Goal: Check status: Check status

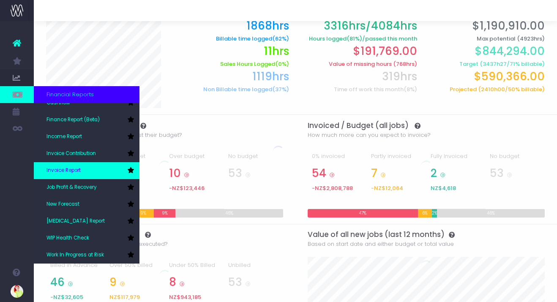
scroll to position [33, 0]
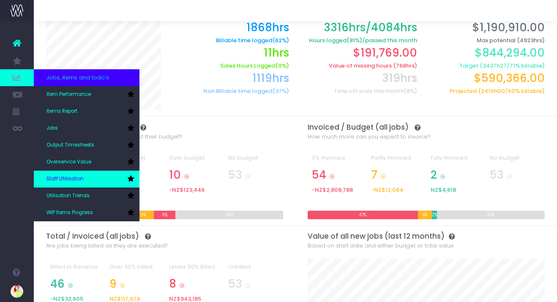
click at [132, 177] on icon at bounding box center [130, 179] width 7 height 6
click at [98, 177] on link "Staff Utilisation" at bounding box center [87, 179] width 106 height 17
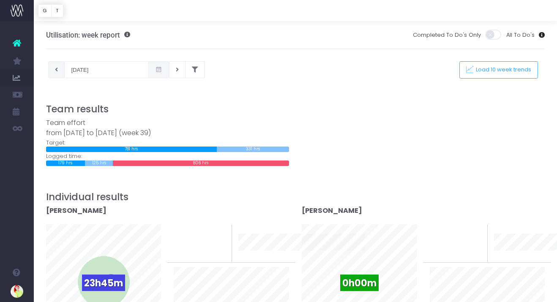
click at [56, 70] on icon at bounding box center [56, 70] width 3 height 0
type input "[DATE]"
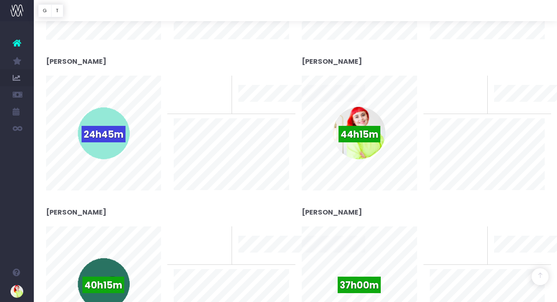
scroll to position [1952, 0]
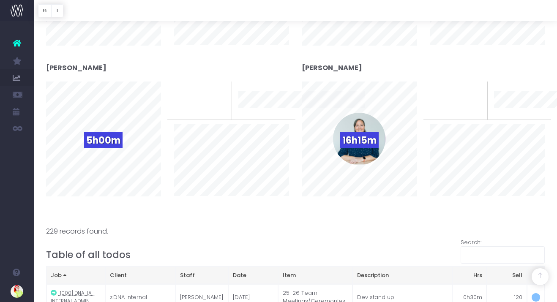
scroll to position [2568, 0]
